Goal: Task Accomplishment & Management: Manage account settings

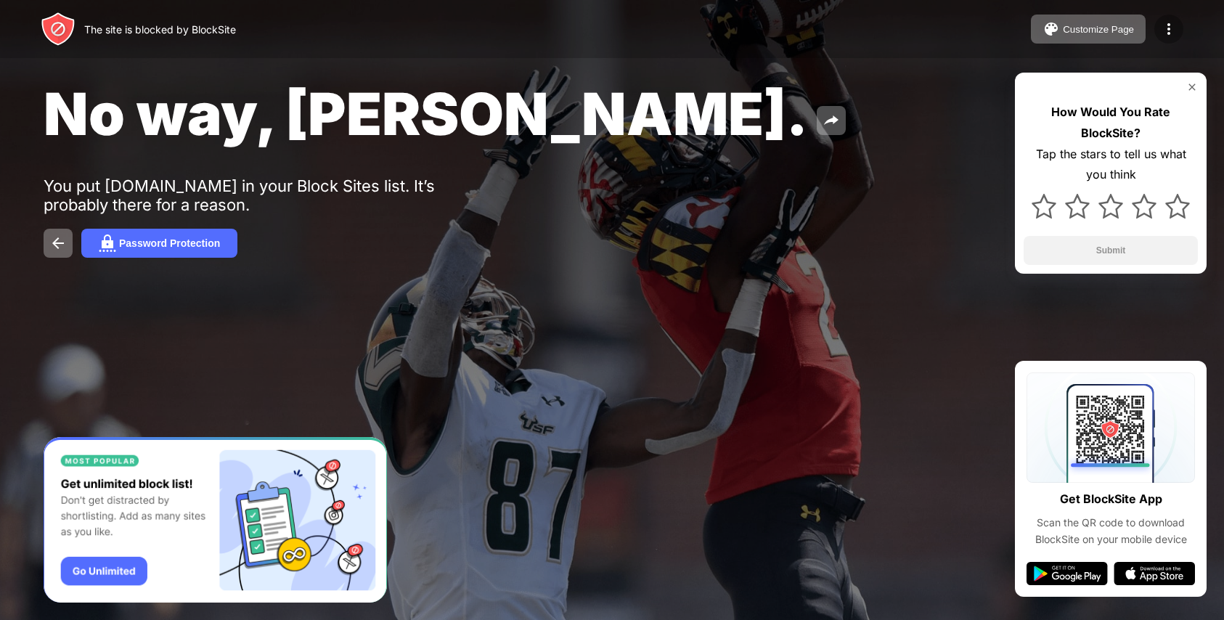
click at [1164, 31] on img at bounding box center [1168, 28] width 17 height 17
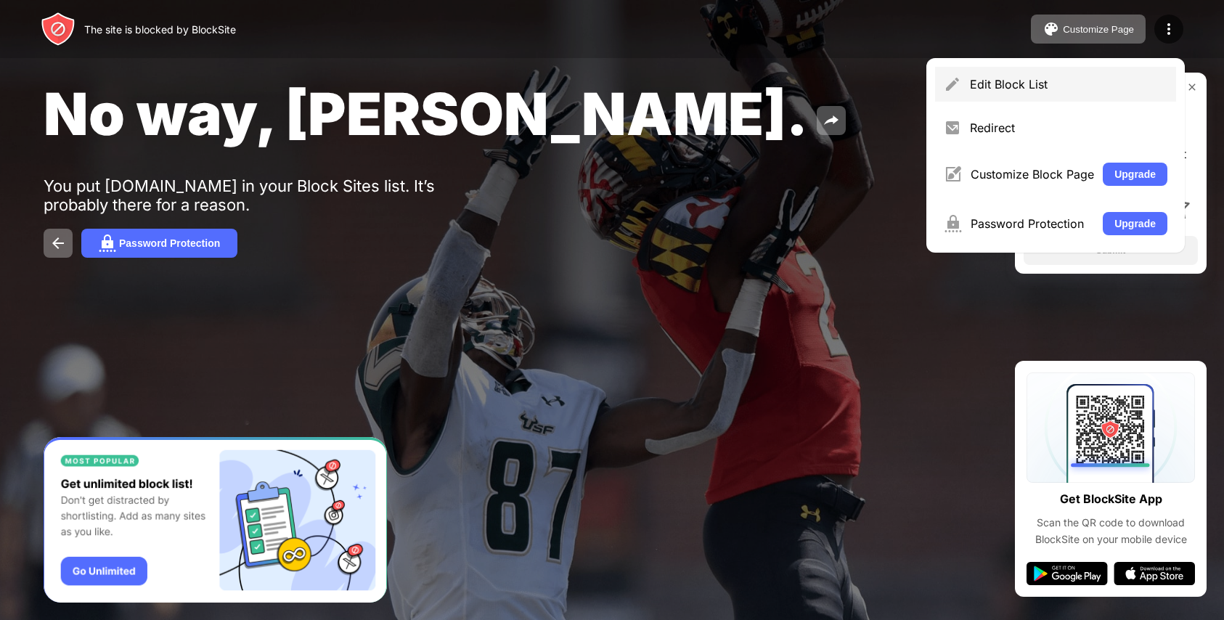
click at [999, 86] on div "Edit Block List" at bounding box center [1068, 84] width 197 height 15
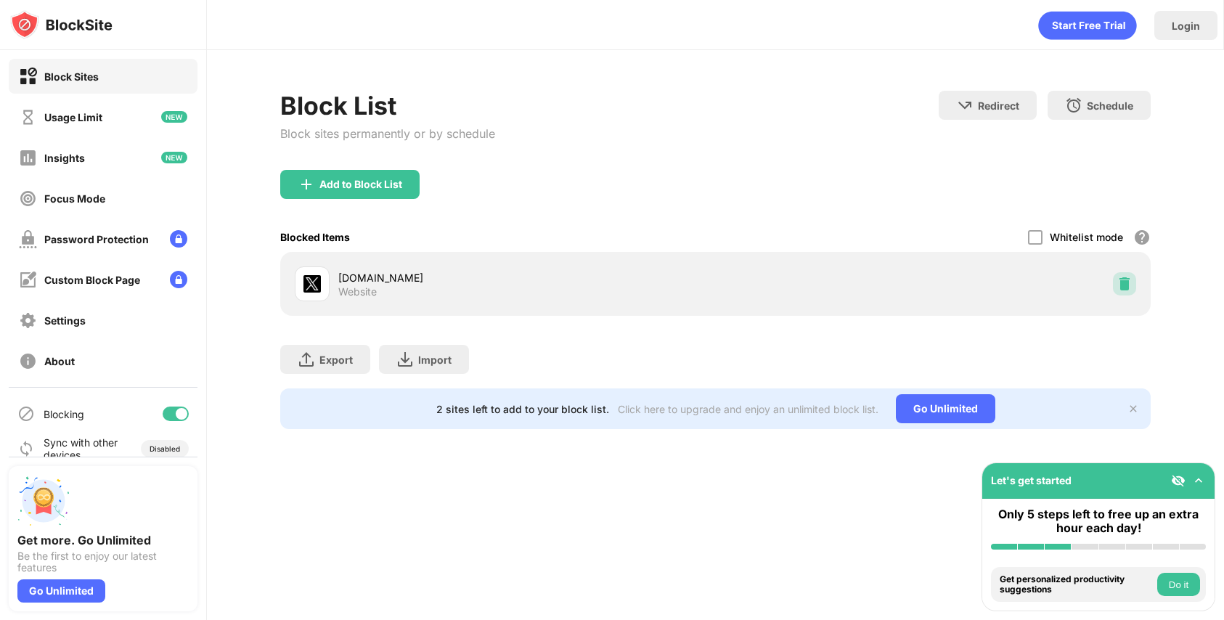
click at [1122, 286] on img at bounding box center [1124, 284] width 15 height 15
